Goal: Transaction & Acquisition: Purchase product/service

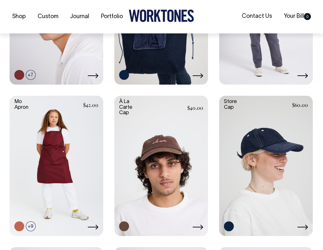
scroll to position [223, 0]
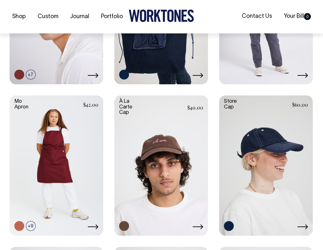
click at [192, 224] on link at bounding box center [197, 228] width 11 height 8
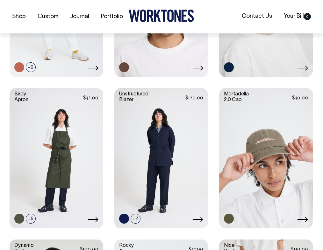
scroll to position [382, 0]
click at [297, 217] on icon at bounding box center [302, 219] width 11 height 5
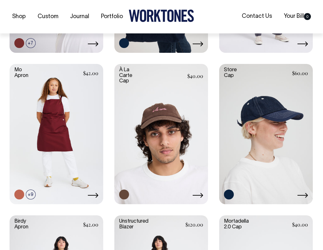
scroll to position [255, 0]
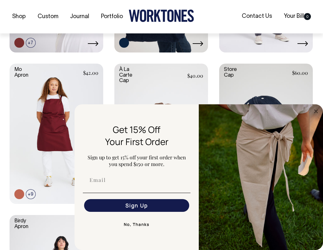
click at [315, 111] on icon "Close dialog" at bounding box center [315, 111] width 3 height 3
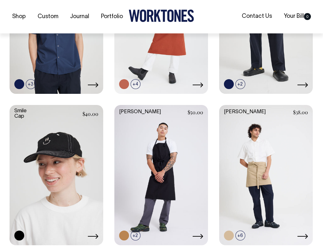
scroll to position [669, 0]
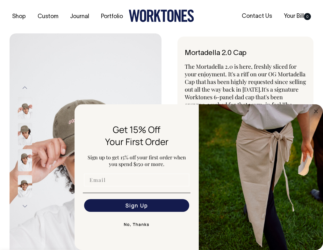
click at [116, 183] on input "Email" at bounding box center [136, 180] width 105 height 13
type input "[EMAIL_ADDRESS][DOMAIN_NAME]"
click at [153, 207] on button "Sign Up" at bounding box center [136, 205] width 105 height 13
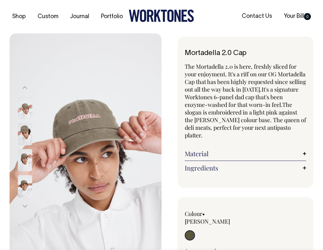
click at [23, 136] on img at bounding box center [25, 134] width 14 height 22
